Goal: Task Accomplishment & Management: Manage account settings

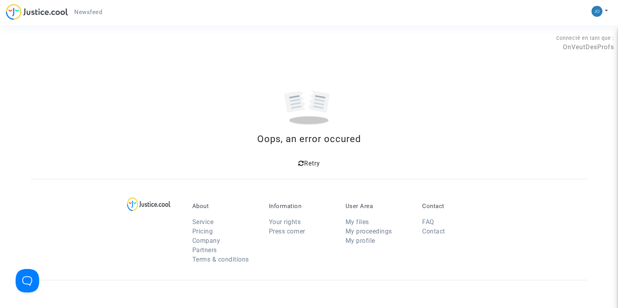
click at [611, 10] on div "My profile Switch account Settings Log out" at bounding box center [601, 15] width 21 height 20
click at [608, 9] on button at bounding box center [599, 11] width 17 height 12
click at [575, 38] on link "Switch account" at bounding box center [574, 40] width 67 height 13
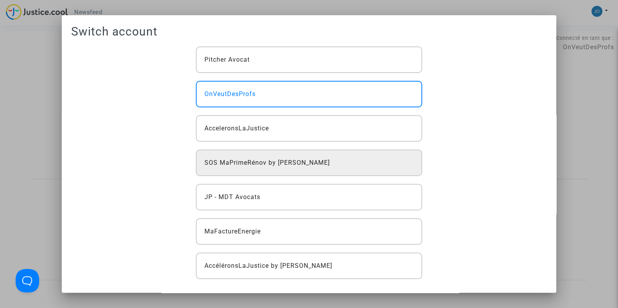
click at [268, 163] on span "SOS MaPrimeRénov by [PERSON_NAME]" at bounding box center [266, 162] width 125 height 9
